Goal: Task Accomplishment & Management: Complete application form

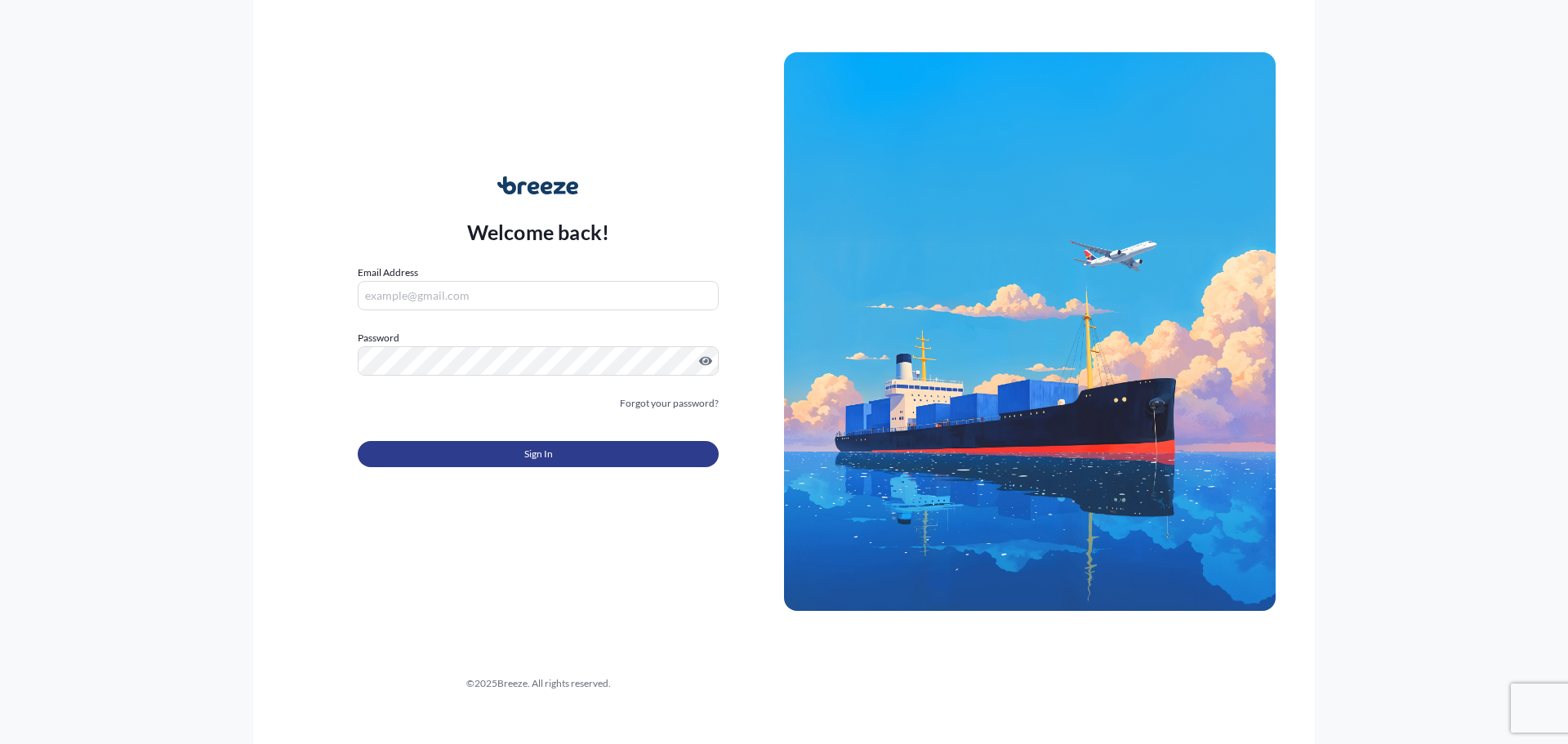
type input "[EMAIL_ADDRESS][DOMAIN_NAME]"
click at [442, 451] on button "Sign In" at bounding box center [538, 454] width 361 height 27
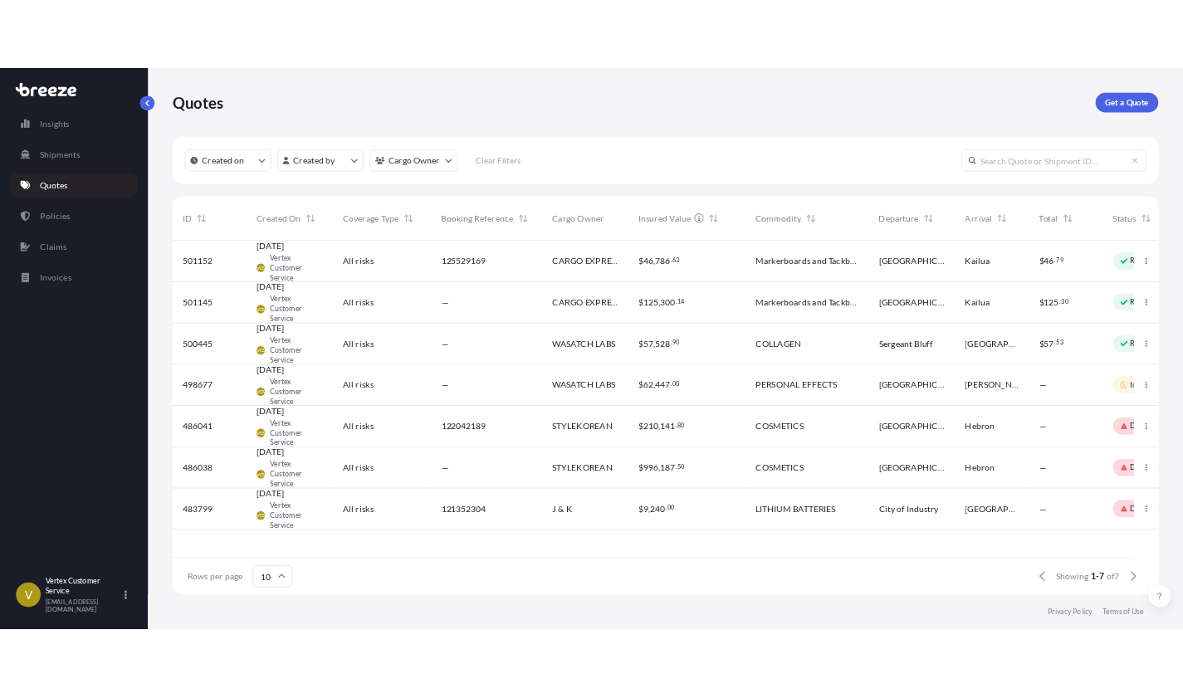
scroll to position [416, 905]
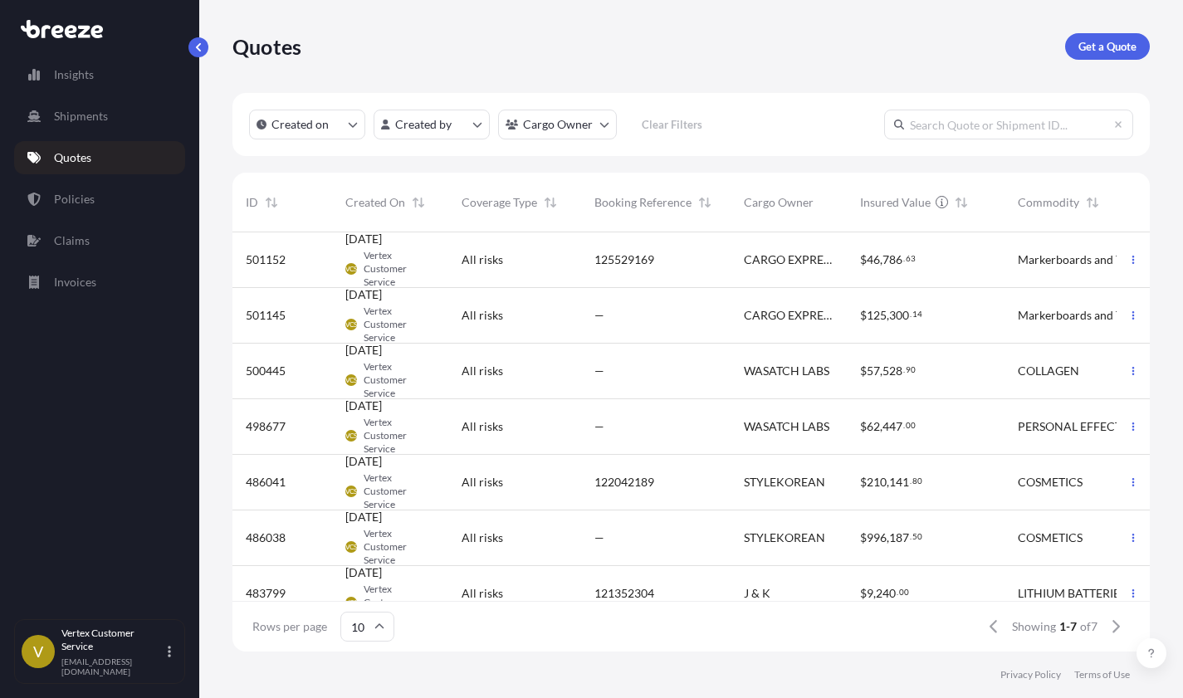
click at [743, 277] on div "CARGO EXPRESS" at bounding box center [789, 260] width 116 height 56
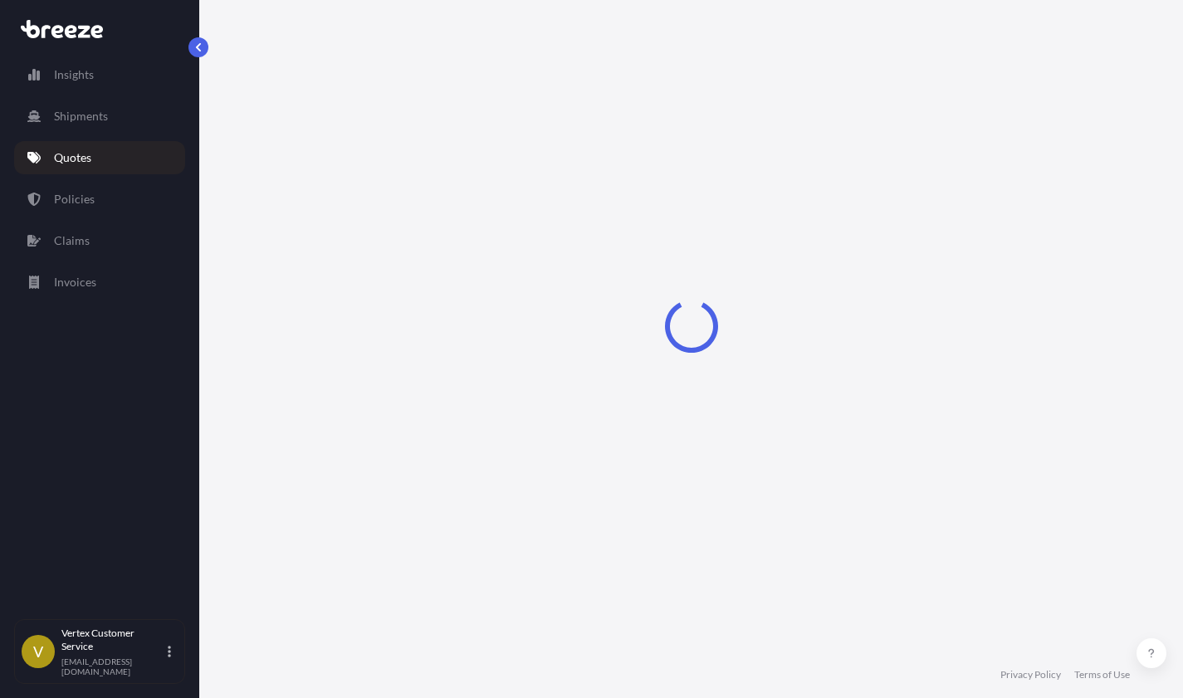
select select "Road"
select select "1"
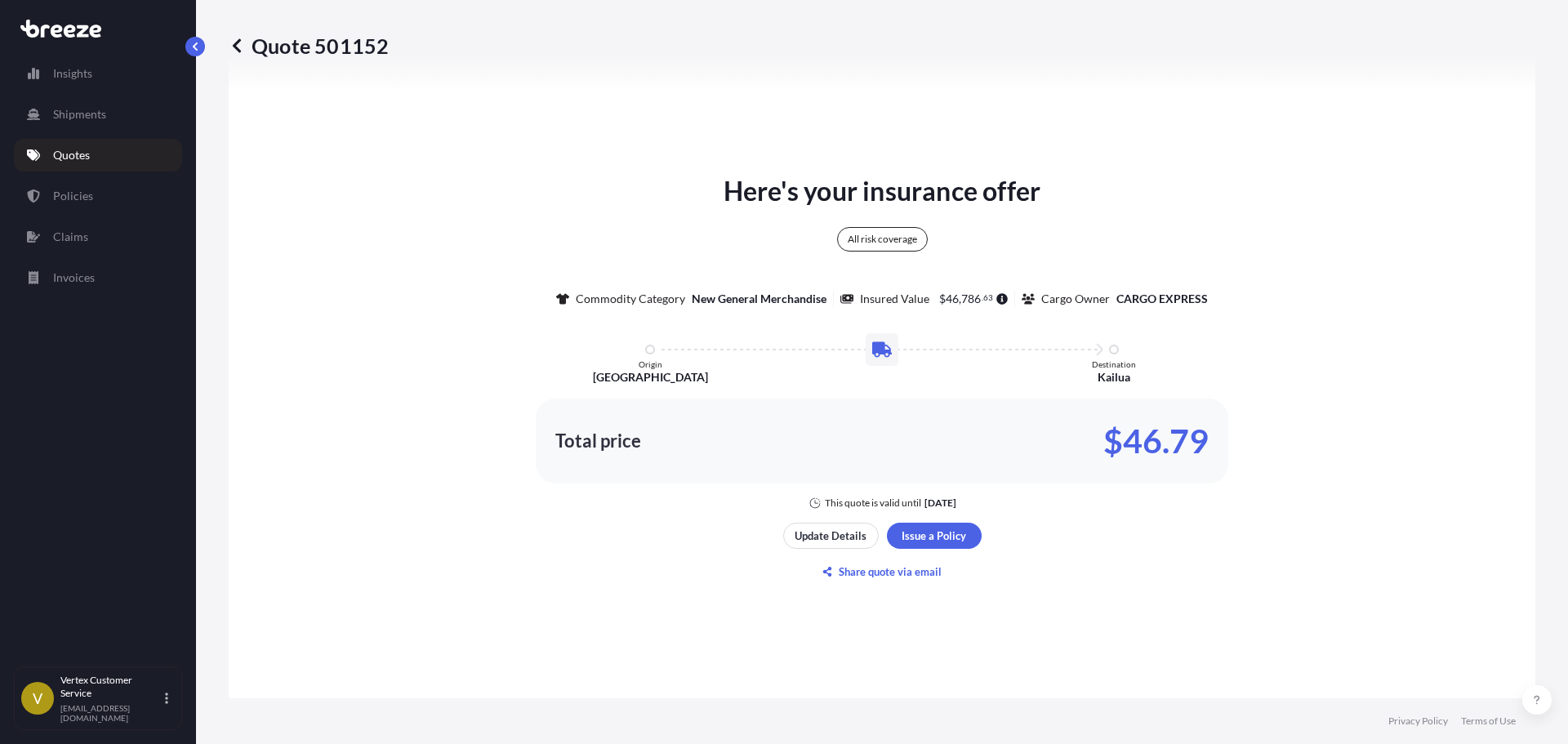
scroll to position [631, 0]
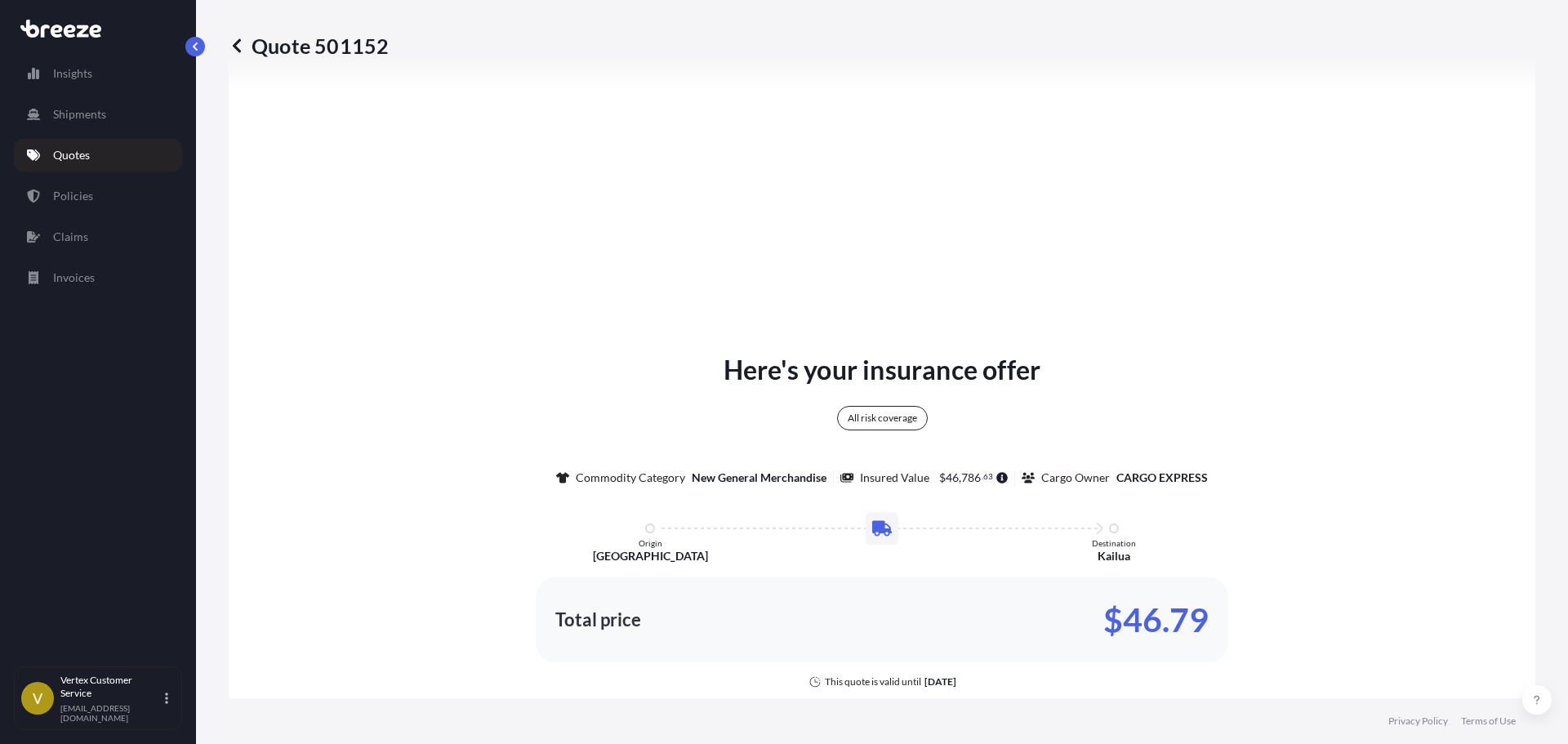
click at [366, 28] on div "Quote 501152" at bounding box center [881, 45] width 1307 height 92
copy p "Quote"
click at [368, 49] on p "Quote 501152" at bounding box center [308, 45] width 160 height 27
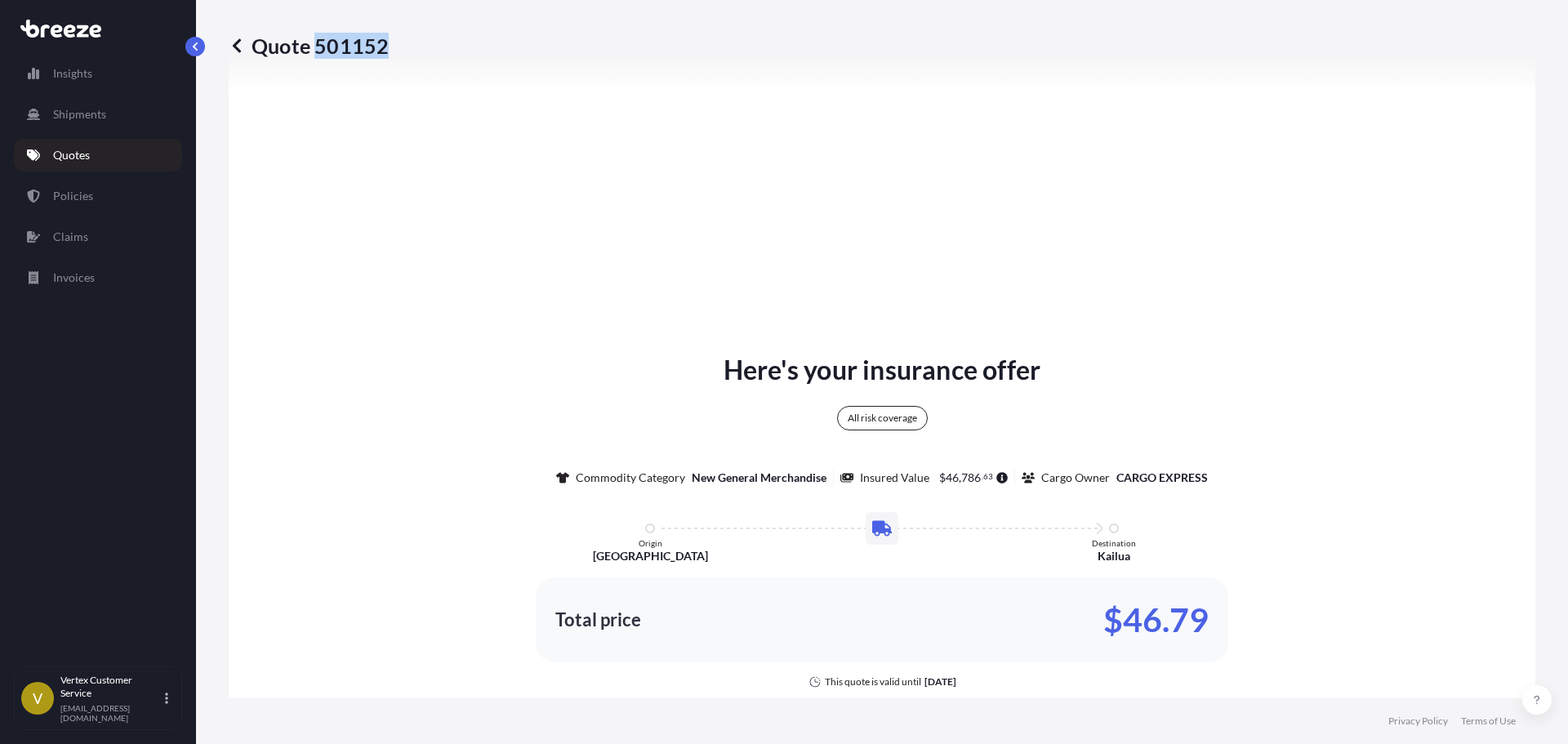
copy p "501152"
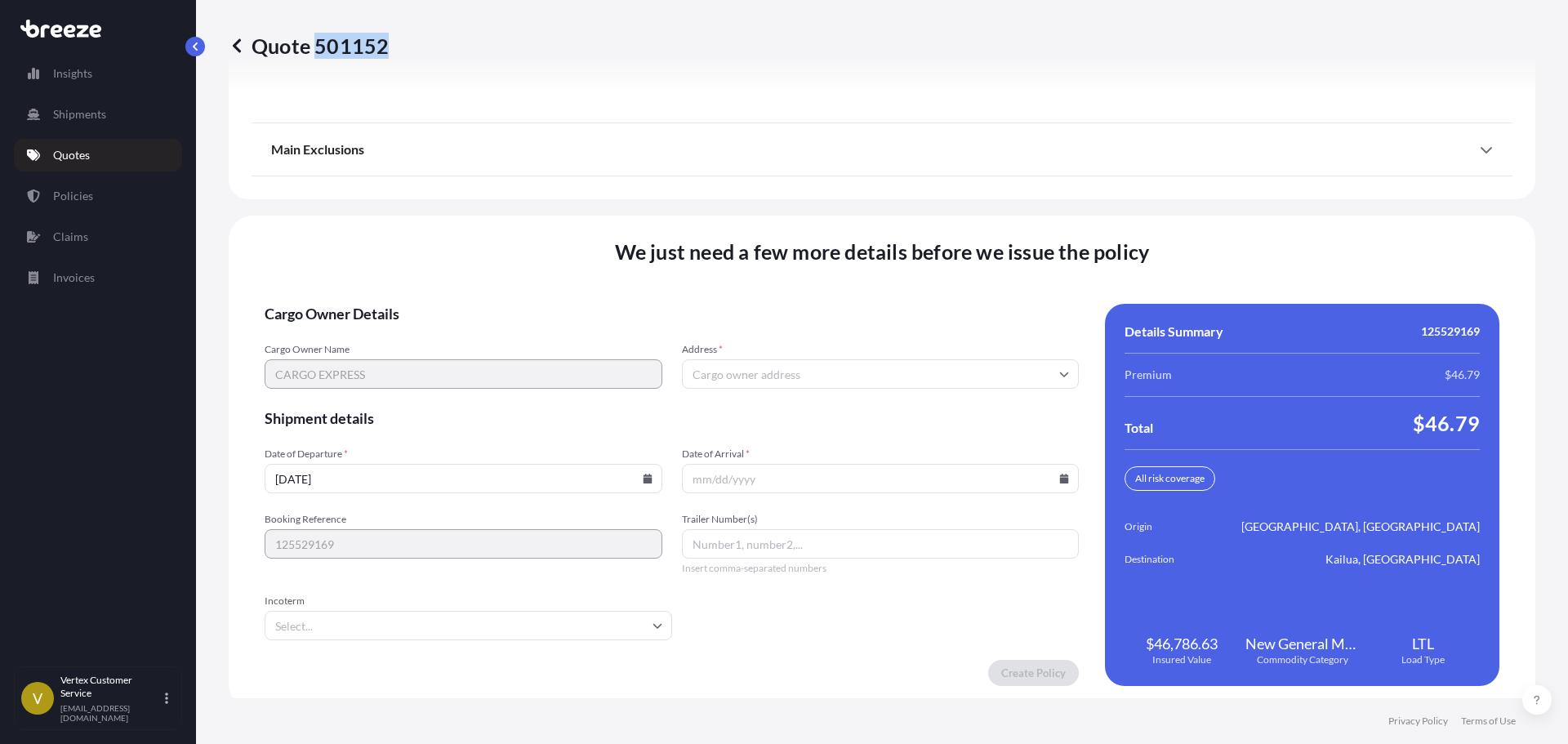
scroll to position [2093, 0]
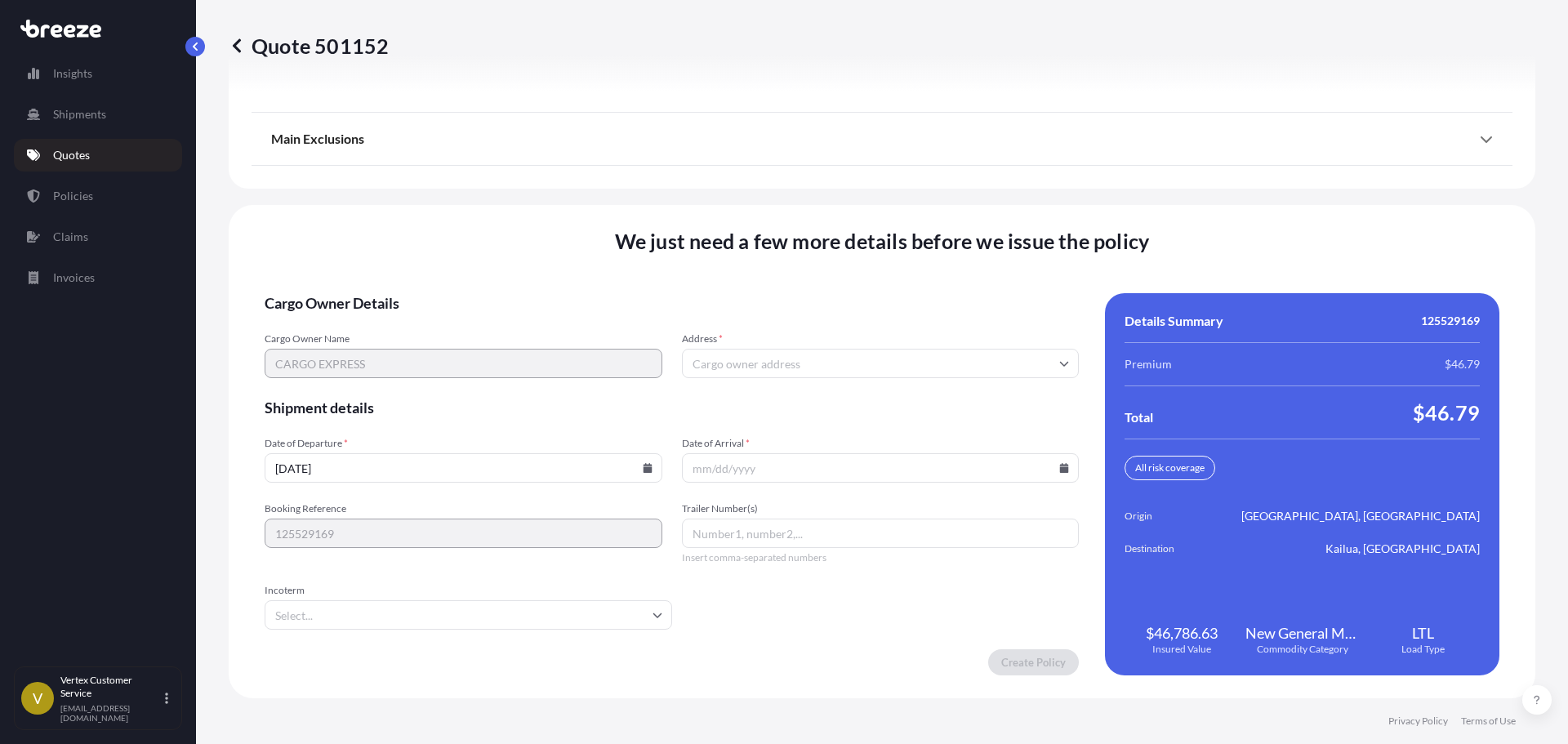
click at [772, 467] on input "Date of Arrival *" at bounding box center [880, 468] width 397 height 30
click at [1060, 470] on icon at bounding box center [1064, 468] width 9 height 10
click at [872, 349] on button "23" at bounding box center [858, 347] width 27 height 27
type input "[DATE]"
click at [753, 368] on input "Address *" at bounding box center [880, 364] width 397 height 30
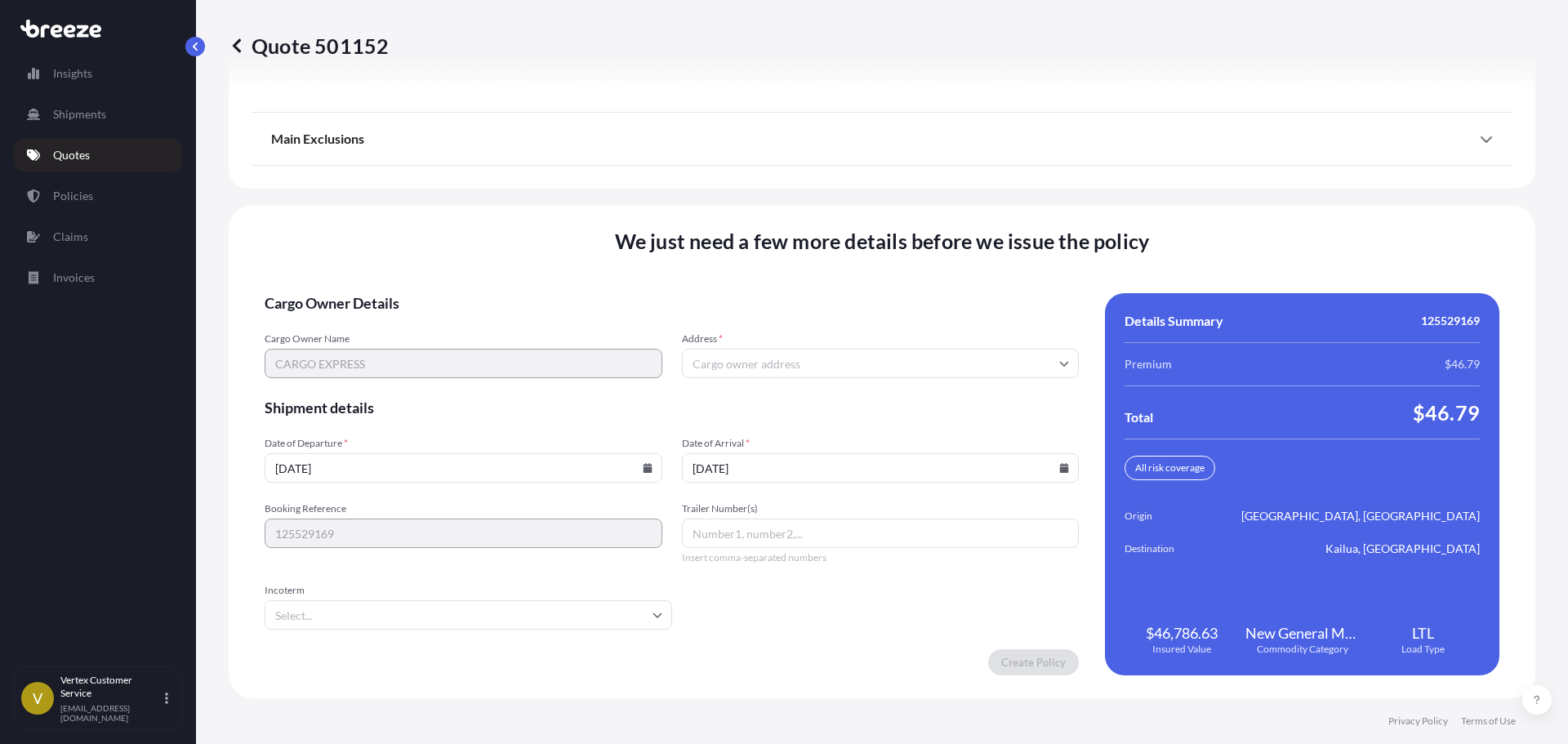
scroll to position [1847, 0]
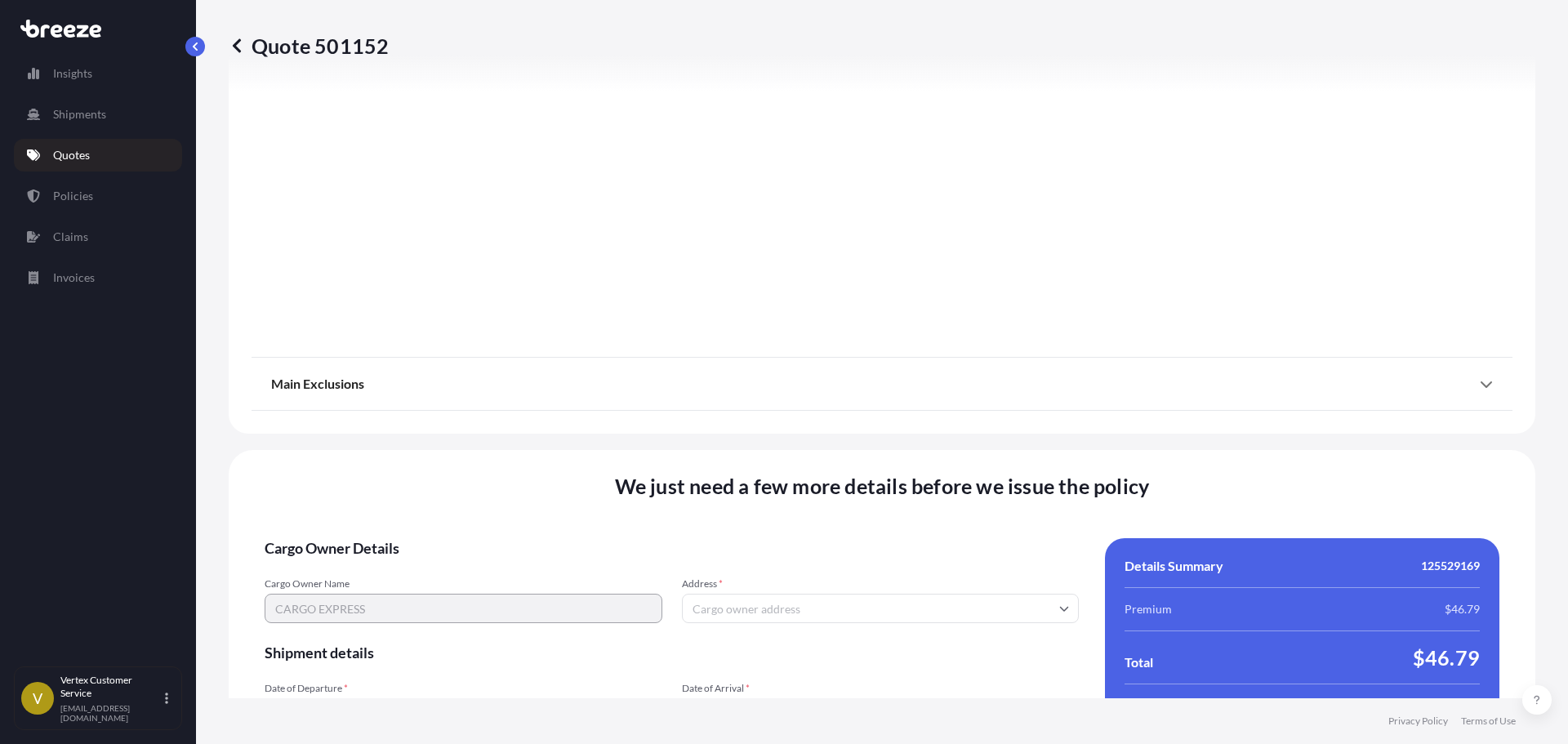
click at [761, 617] on input "Address *" at bounding box center [880, 609] width 397 height 30
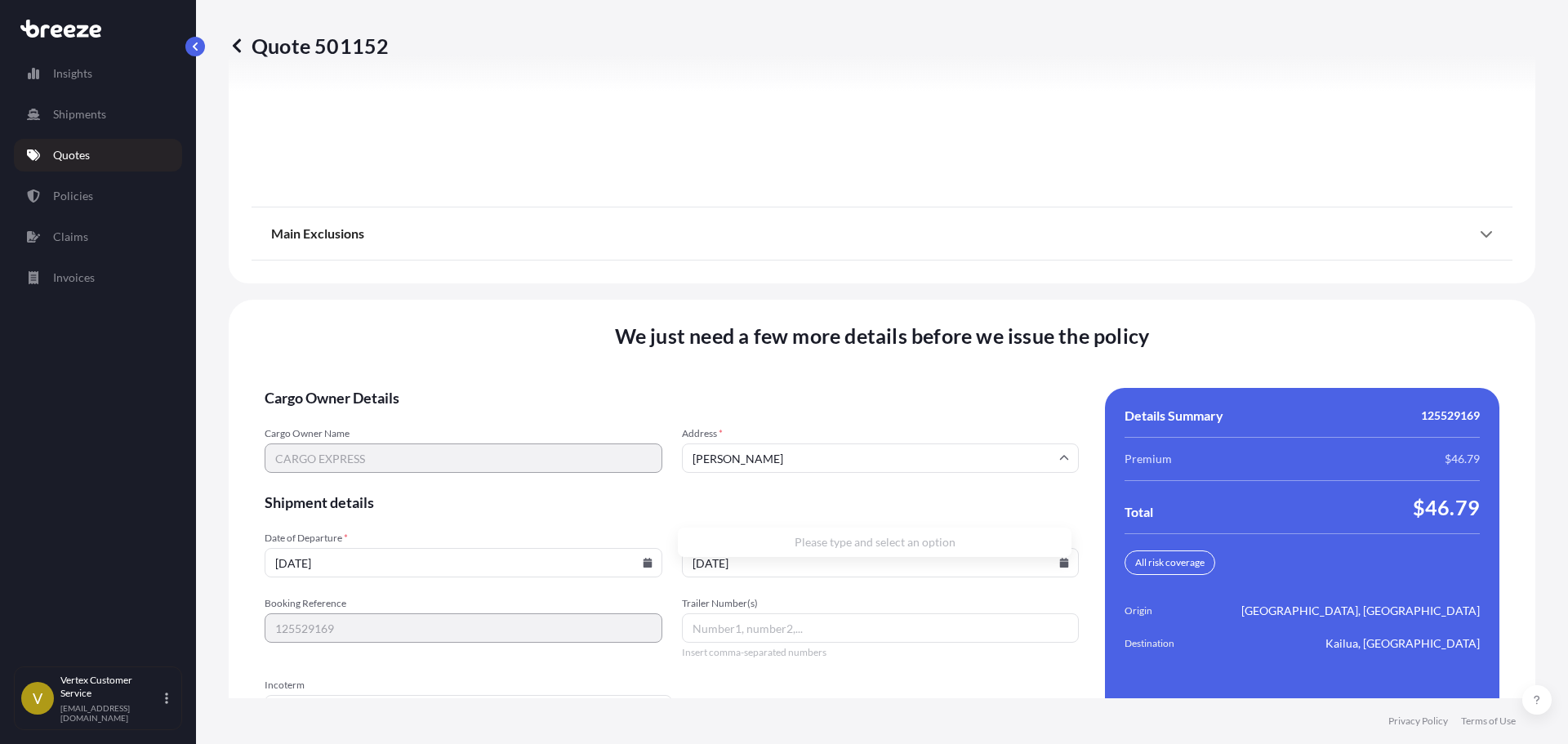
scroll to position [2011, 0]
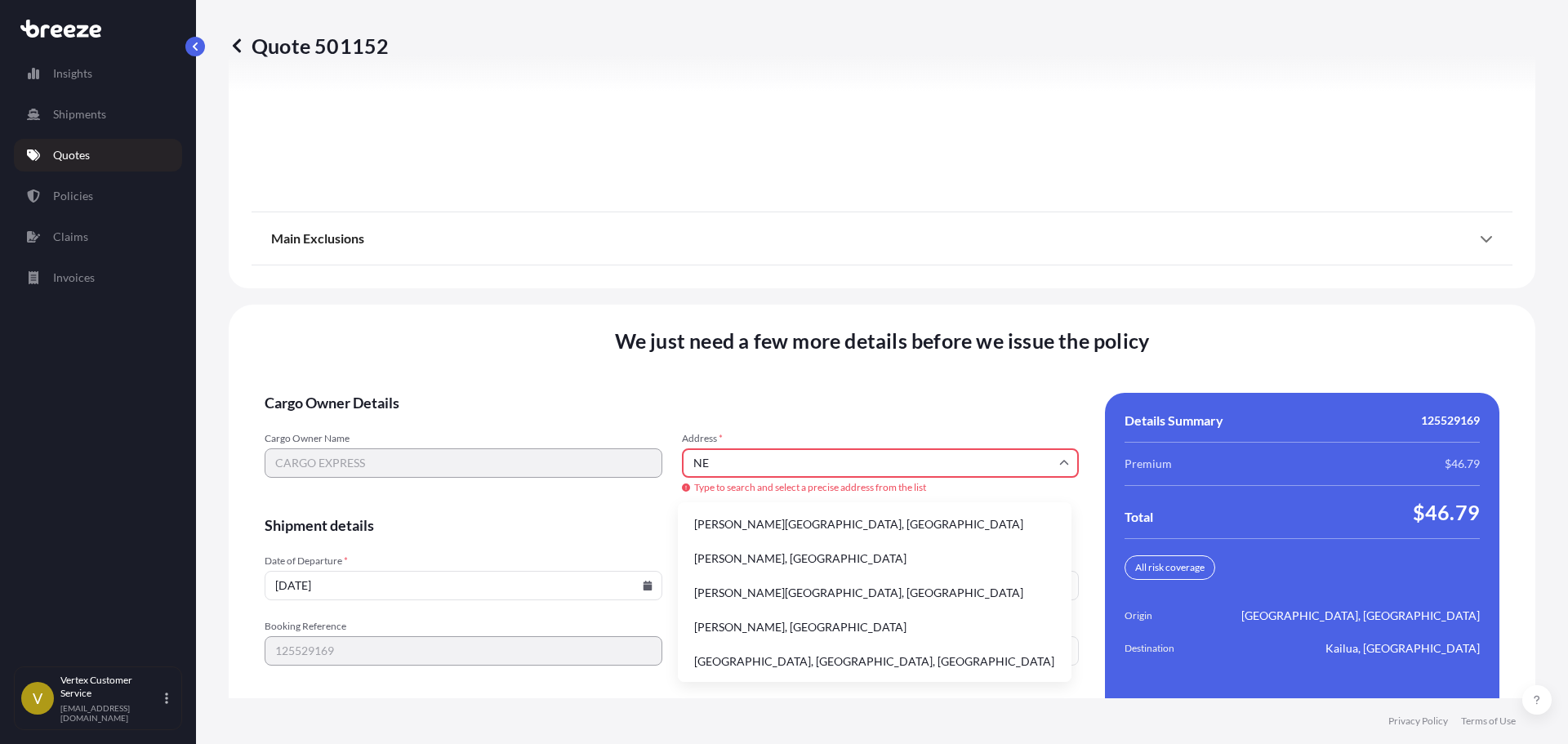
type input "N"
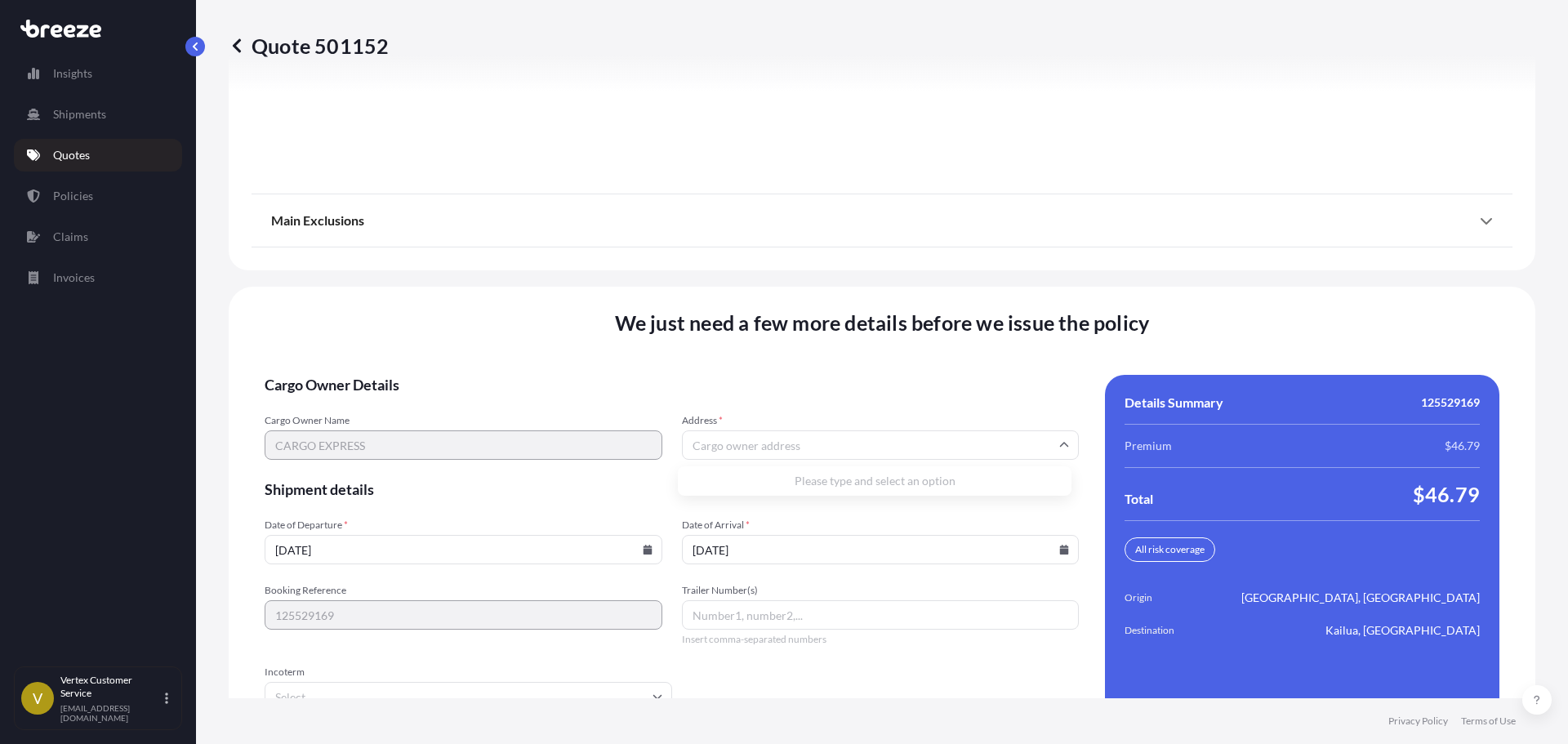
click at [729, 437] on input "Address *" at bounding box center [880, 446] width 397 height 30
paste input "[STREET_ADDRESS]"
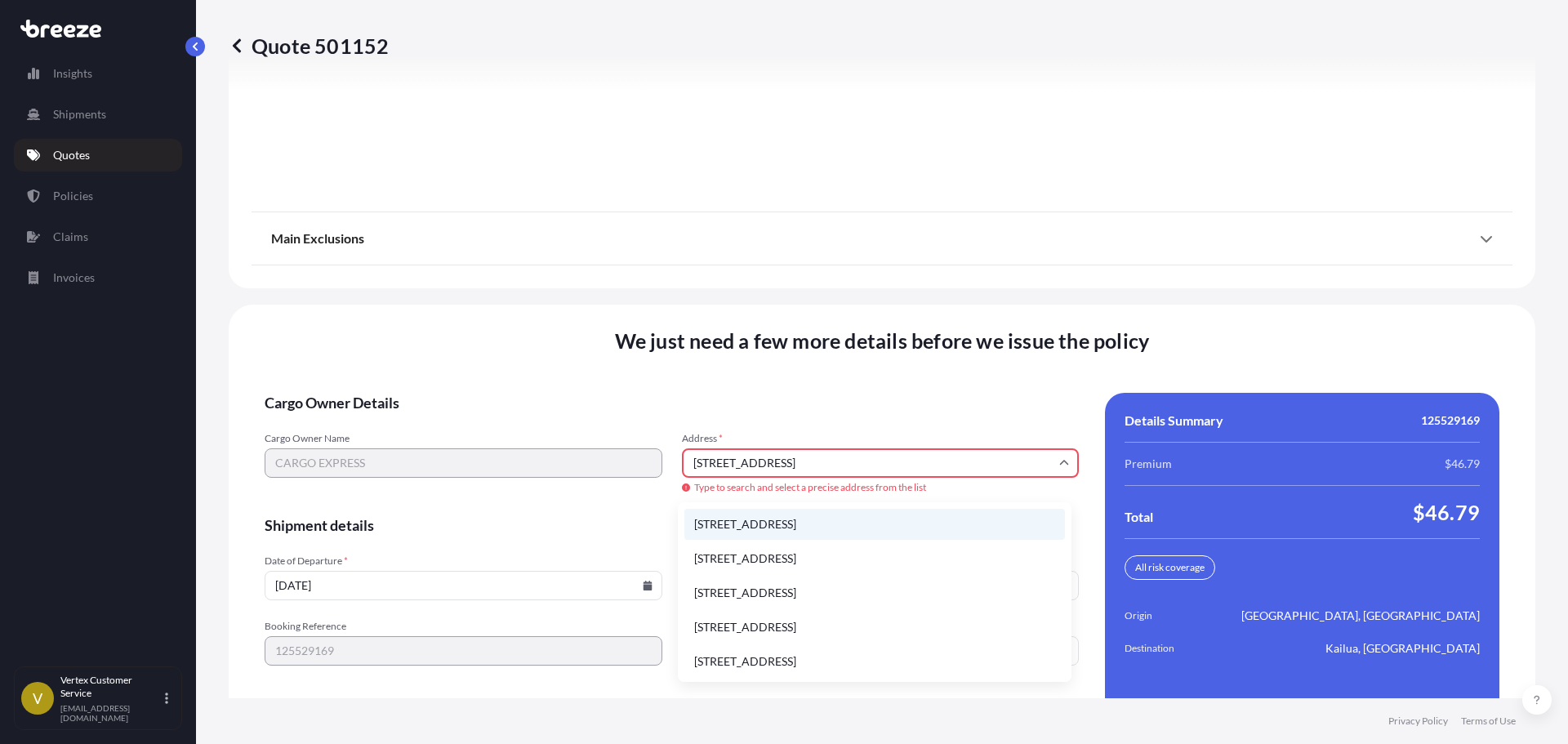
click at [784, 529] on li "[STREET_ADDRESS]" at bounding box center [874, 525] width 381 height 31
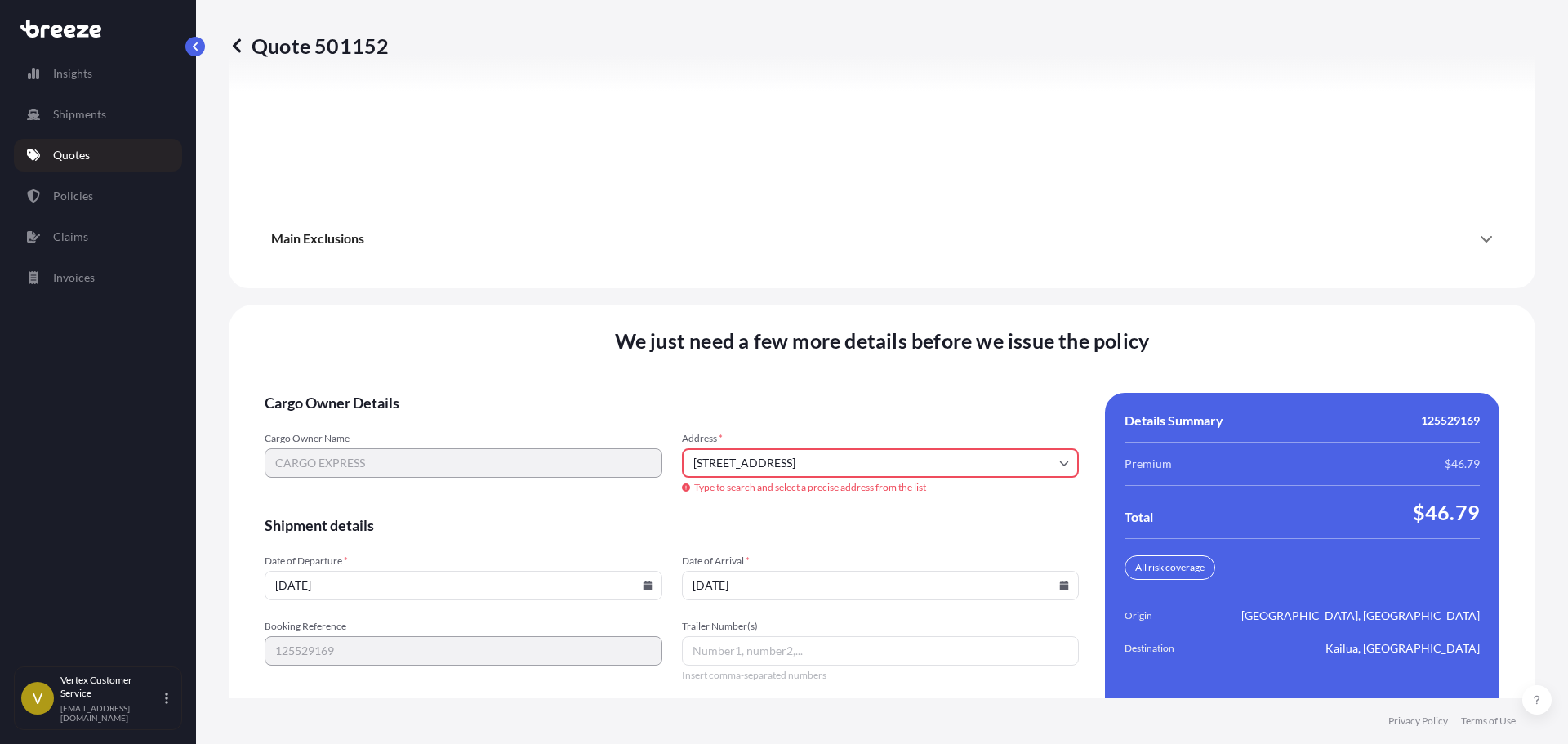
type input "[STREET_ADDRESS]"
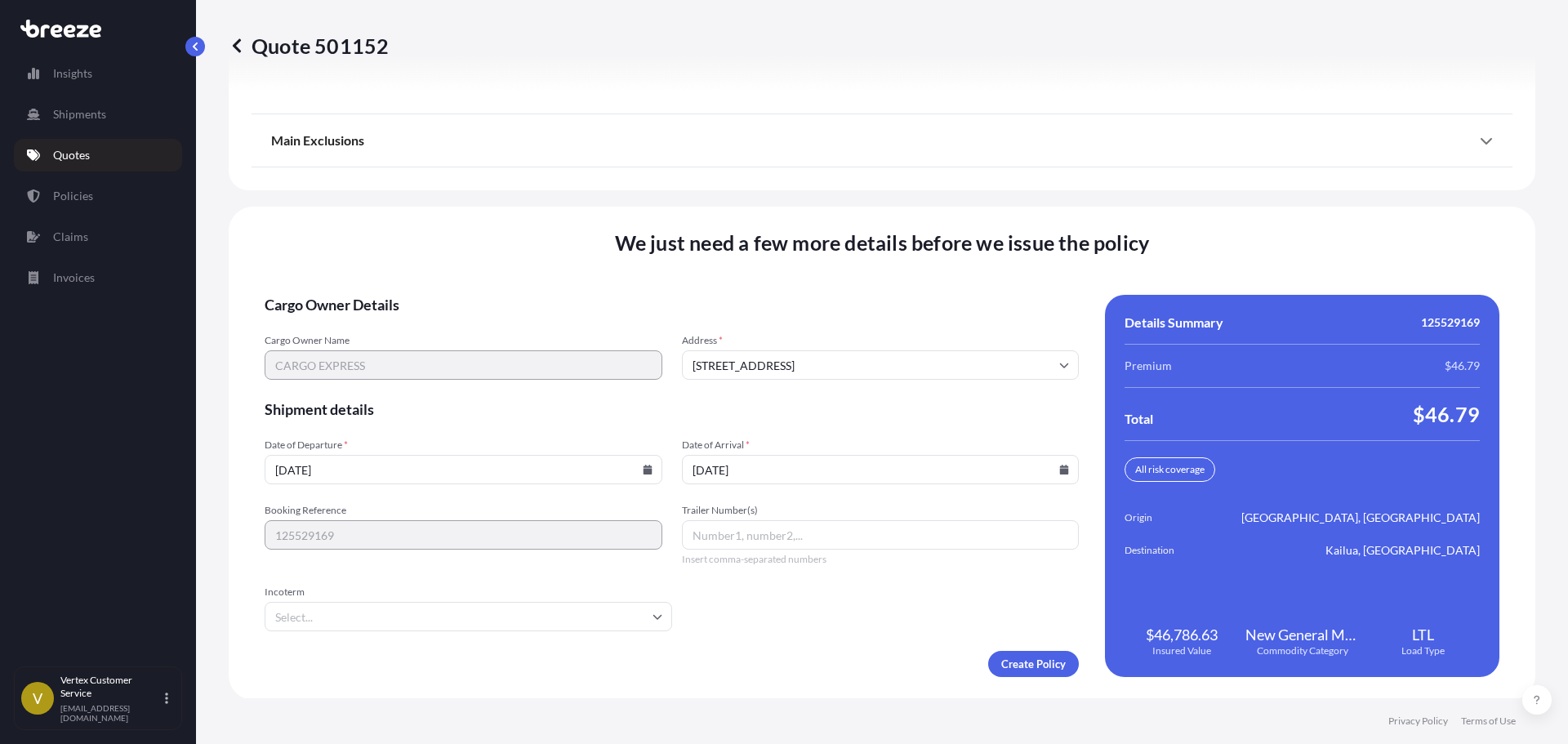
scroll to position [2093, 0]
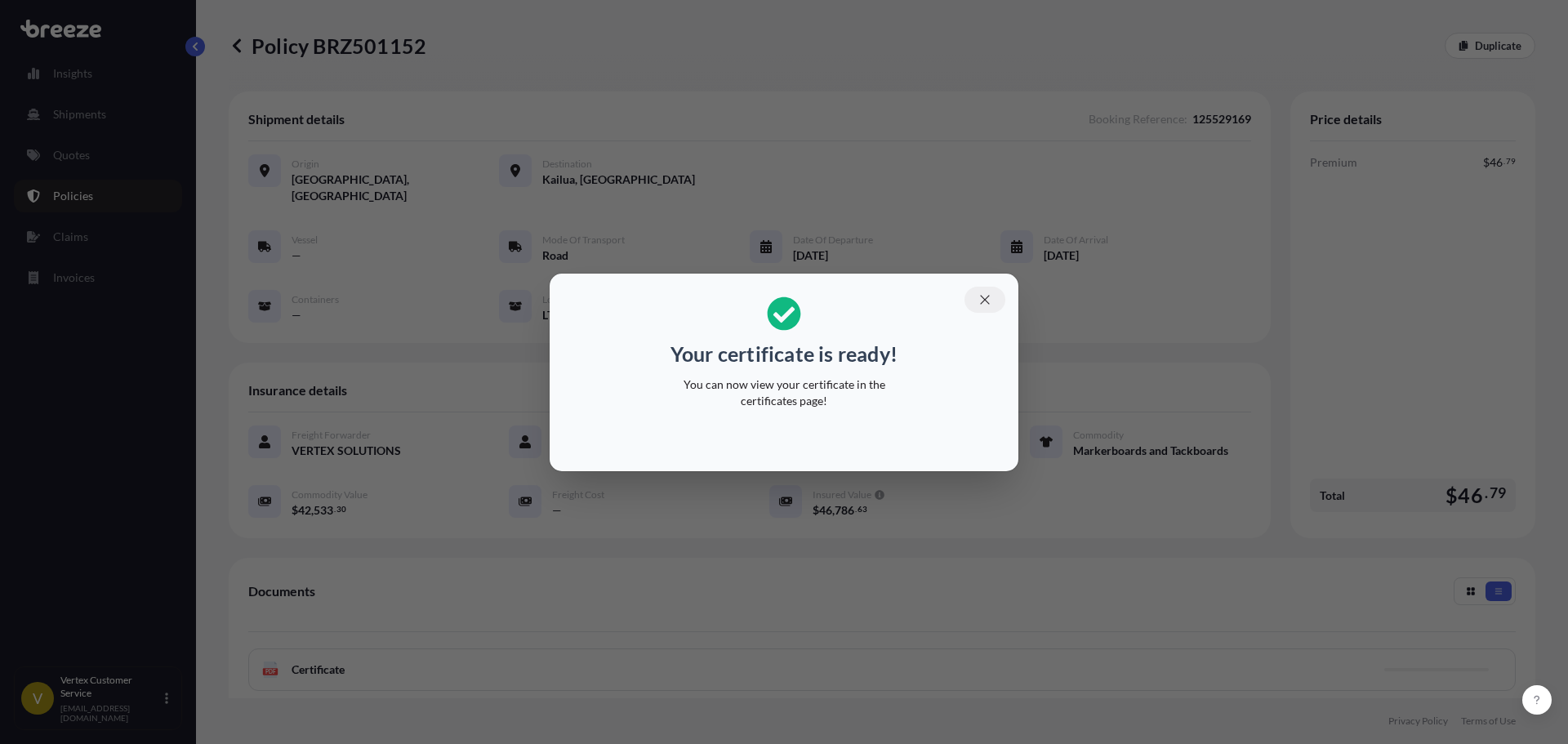
click at [985, 299] on icon "button" at bounding box center [985, 299] width 15 height 15
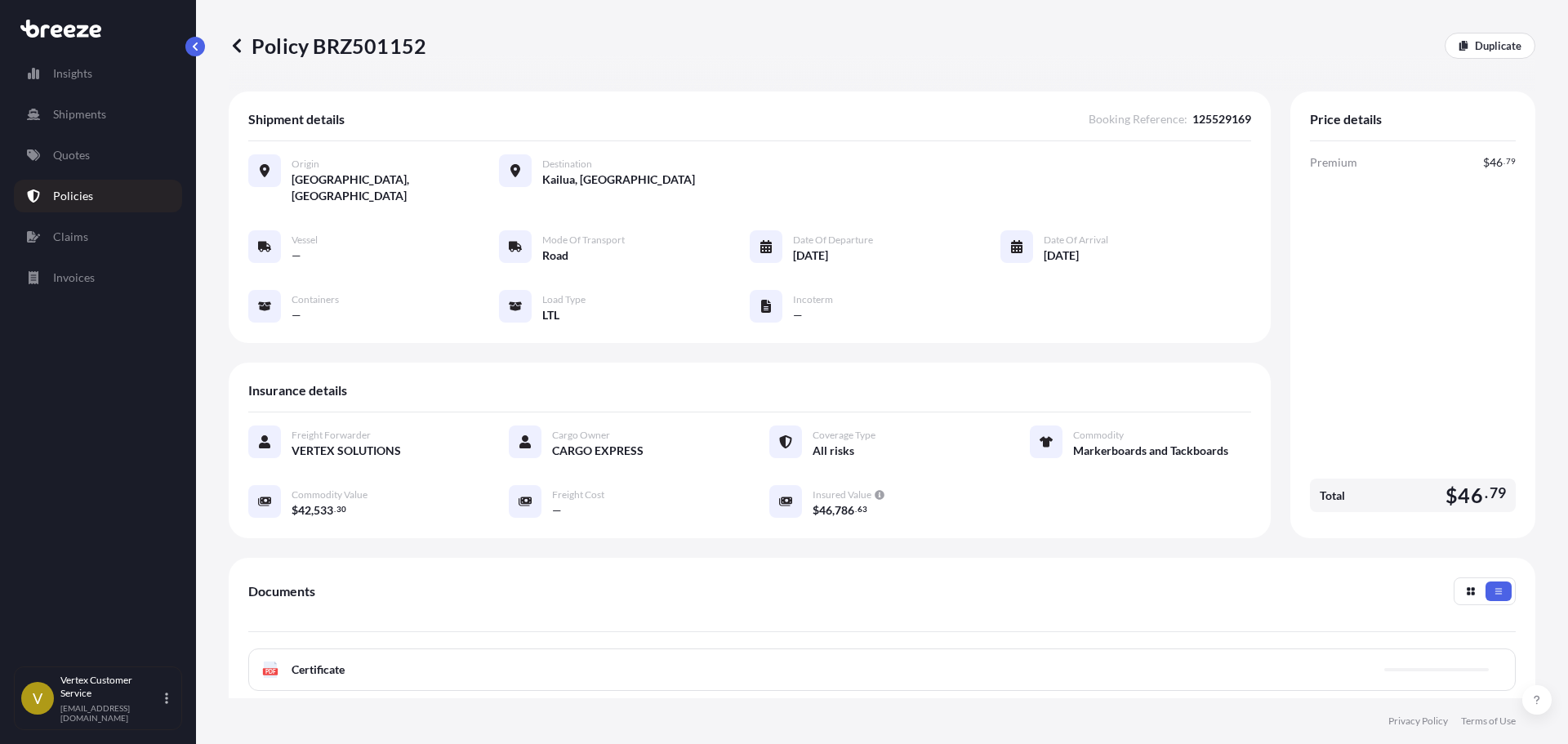
click at [392, 58] on p "Policy BRZ501152" at bounding box center [327, 45] width 198 height 27
click at [340, 55] on p "Policy BRZ501152" at bounding box center [327, 45] width 198 height 27
copy p "BRZ501152"
